Goal: Transaction & Acquisition: Download file/media

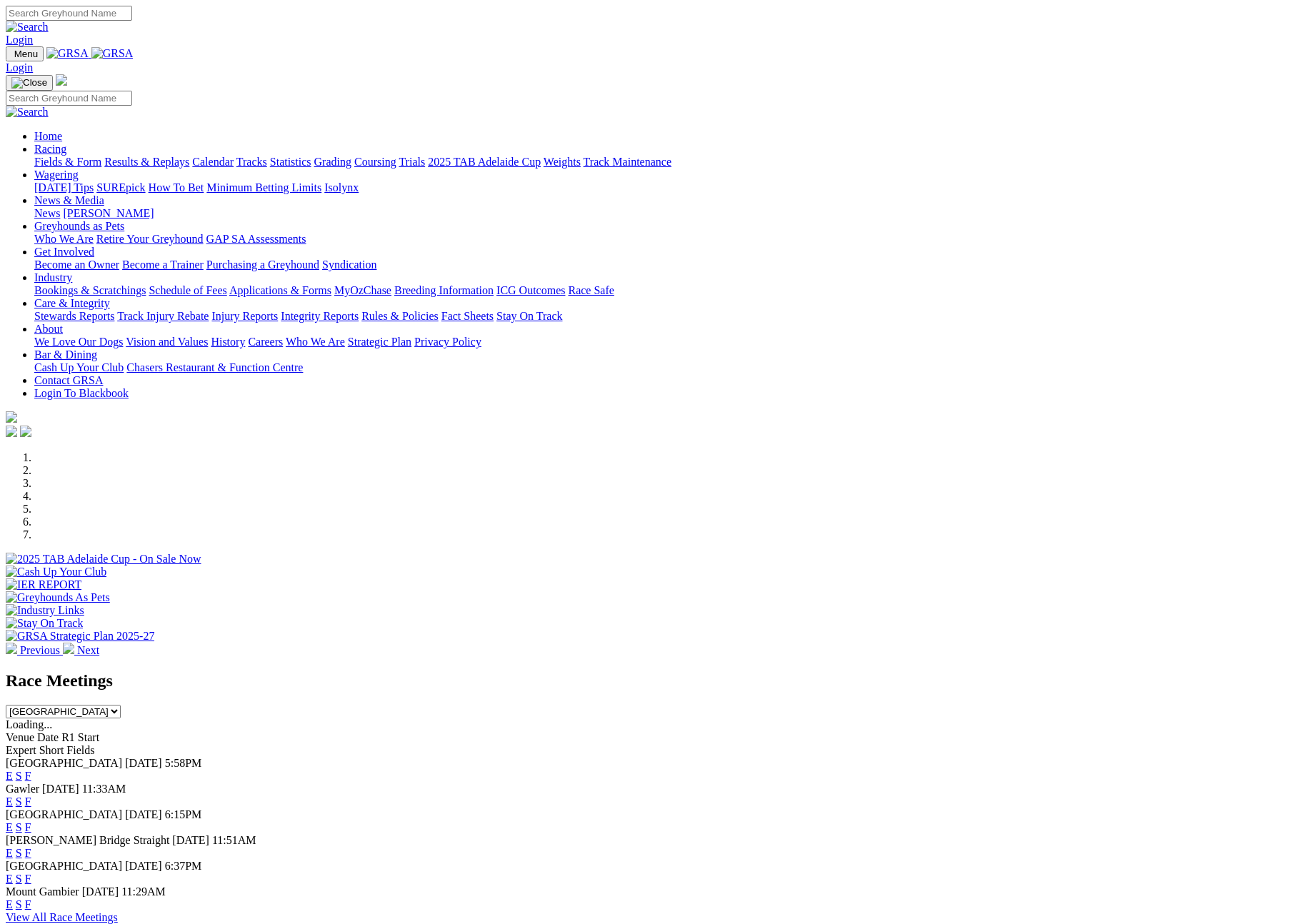
scroll to position [468, 0]
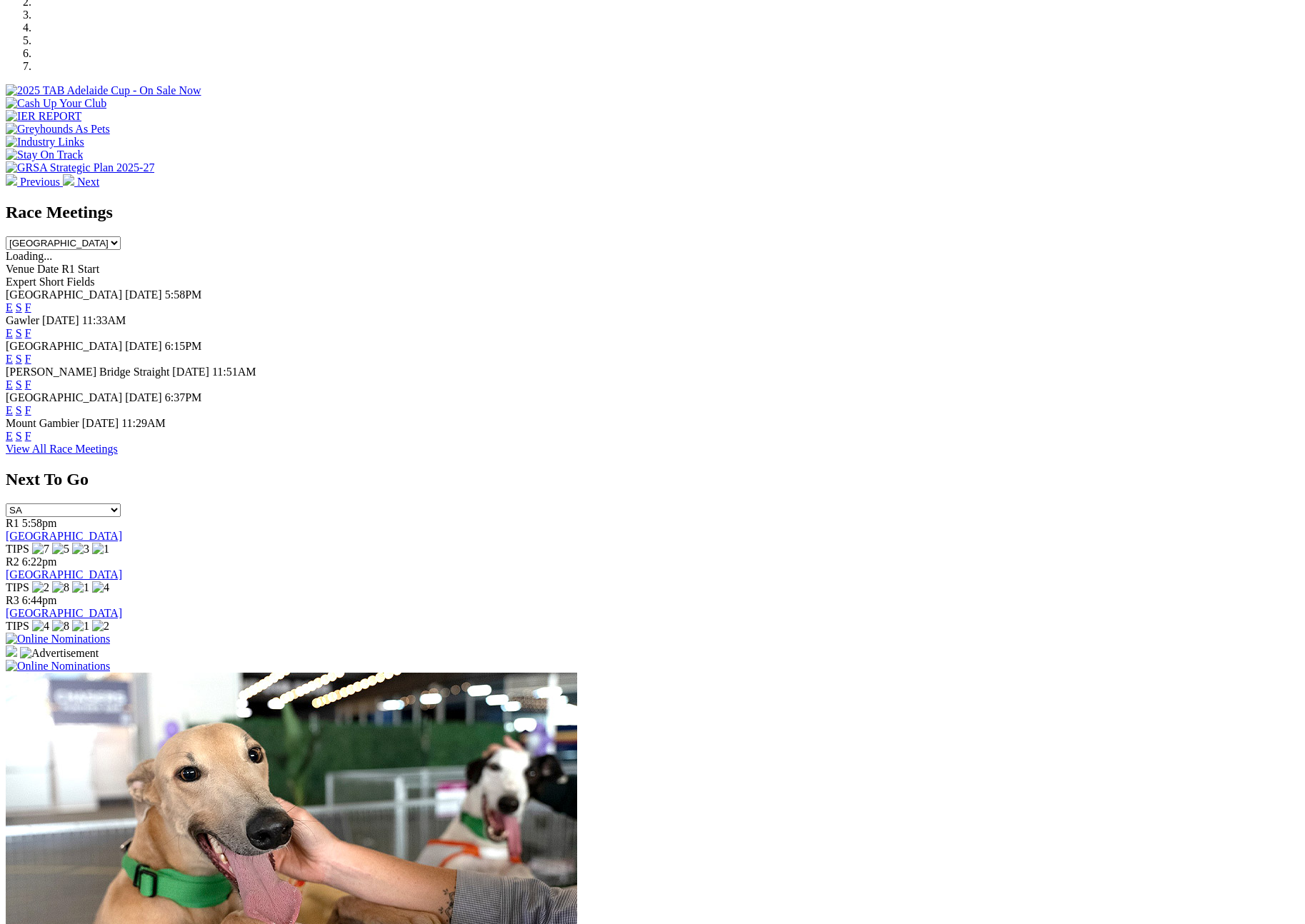
click at [121, 237] on select "[GEOGRAPHIC_DATA] [GEOGRAPHIC_DATA] [GEOGRAPHIC_DATA] [GEOGRAPHIC_DATA] [GEOGRA…" at bounding box center [63, 243] width 115 height 14
select select "QLD"
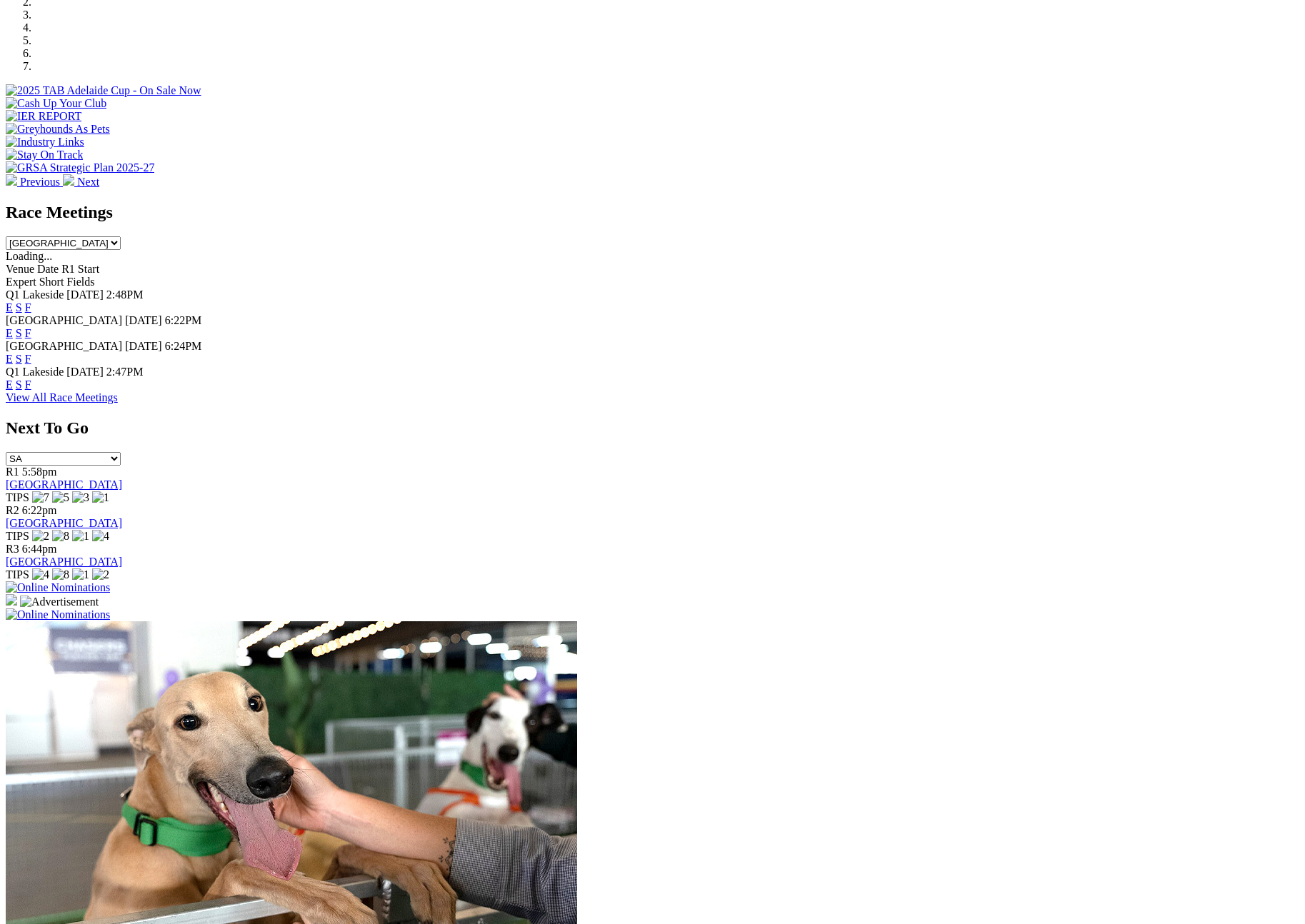
click at [31, 379] on link "F" at bounding box center [29, 385] width 7 height 12
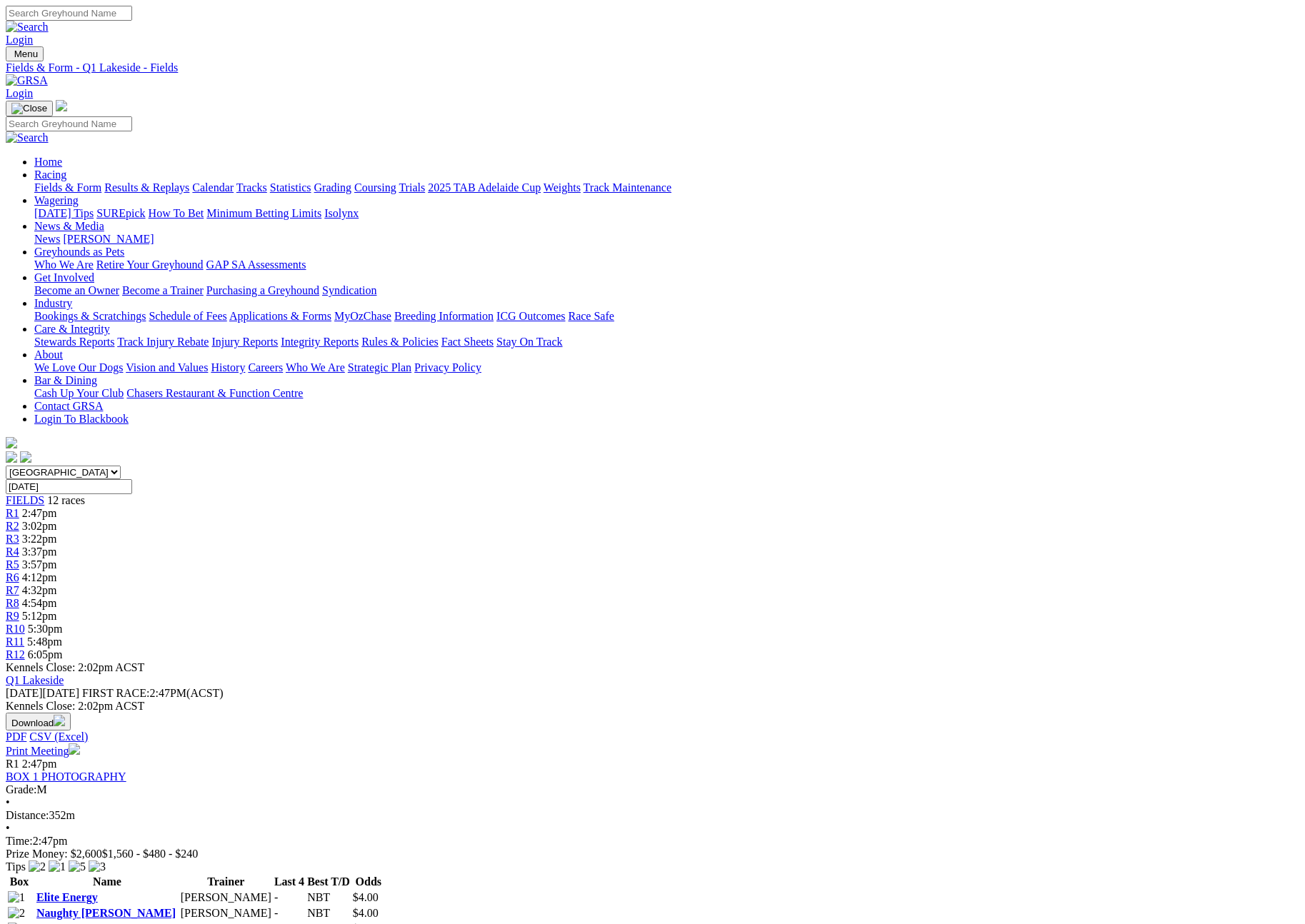
click at [71, 713] on button "Download" at bounding box center [38, 721] width 65 height 18
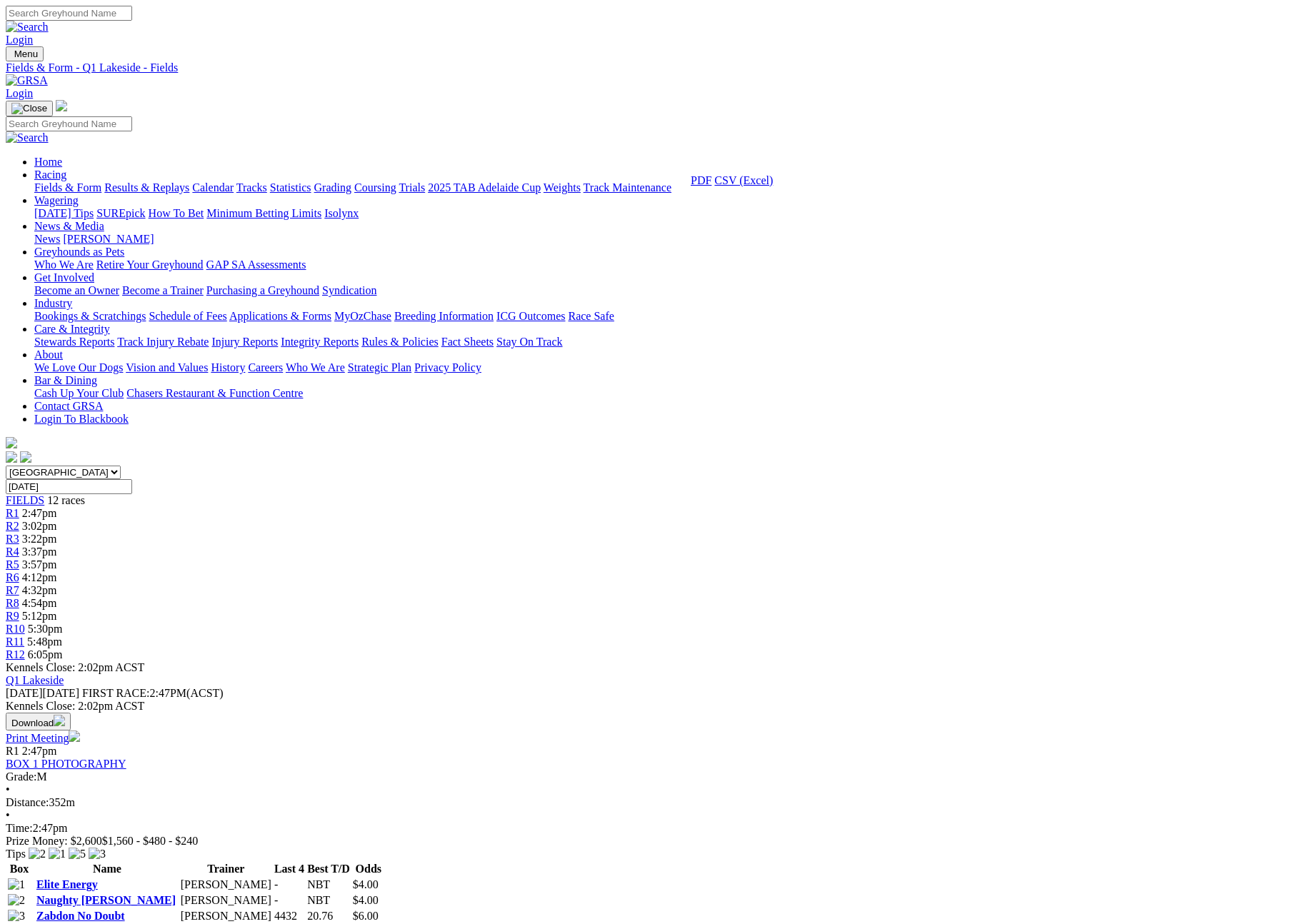
click at [773, 186] on link "CSV (Excel)" at bounding box center [743, 180] width 58 height 12
